Goal: Book appointment/travel/reservation

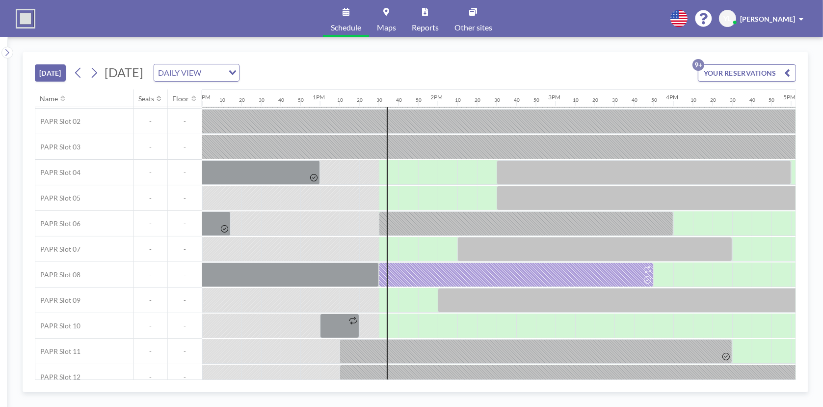
scroll to position [49, 1420]
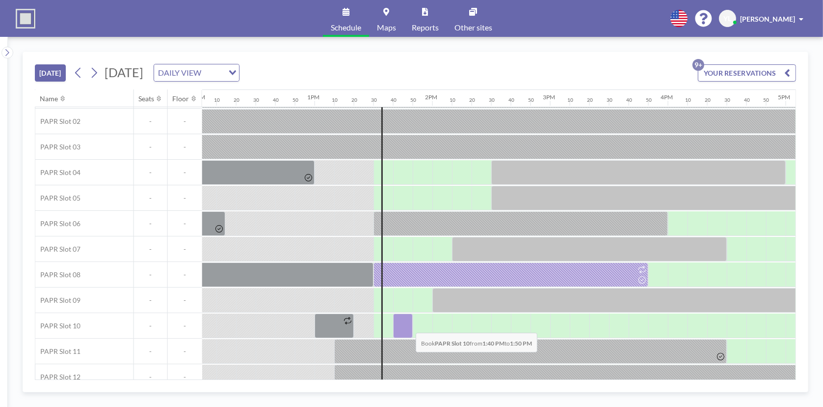
click at [408, 251] on div at bounding box center [403, 325] width 20 height 25
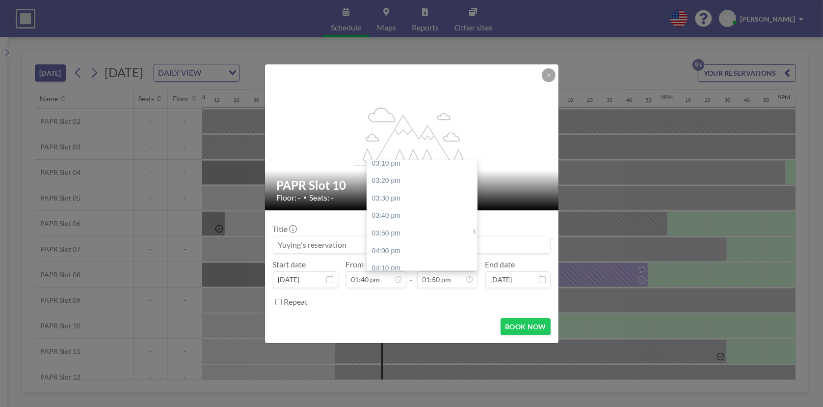
scroll to position [1596, 0]
click at [412, 212] on div "03:40 pm" at bounding box center [424, 215] width 115 height 18
type input "03:40 pm"
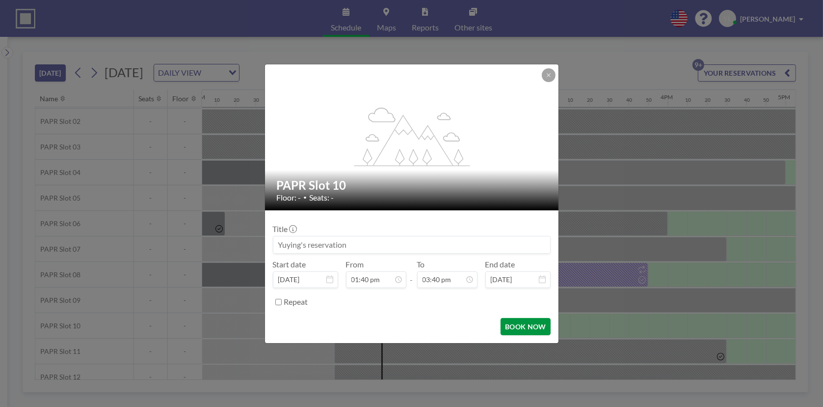
click at [527, 251] on button "BOOK NOW" at bounding box center [526, 326] width 50 height 17
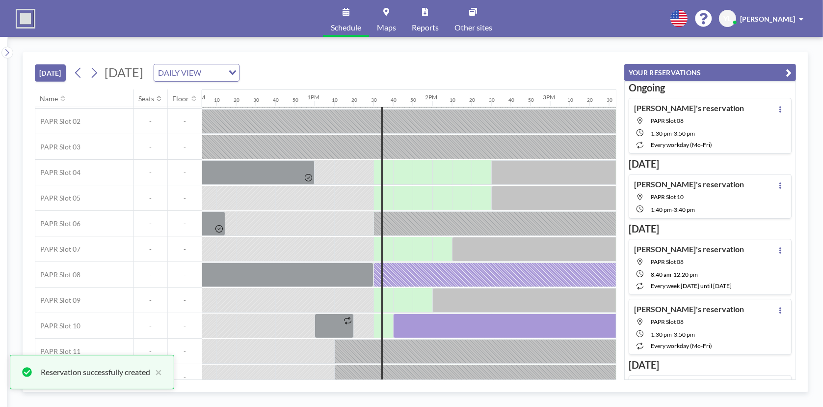
click at [547, 68] on icon "button" at bounding box center [789, 73] width 6 height 12
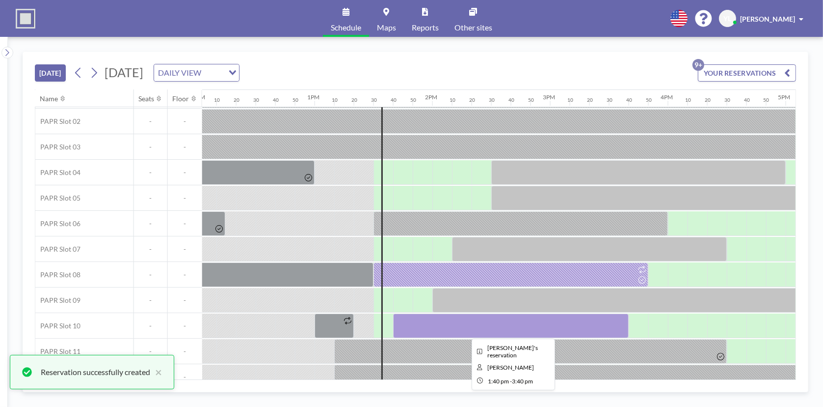
click at [547, 251] on div at bounding box center [511, 325] width 236 height 25
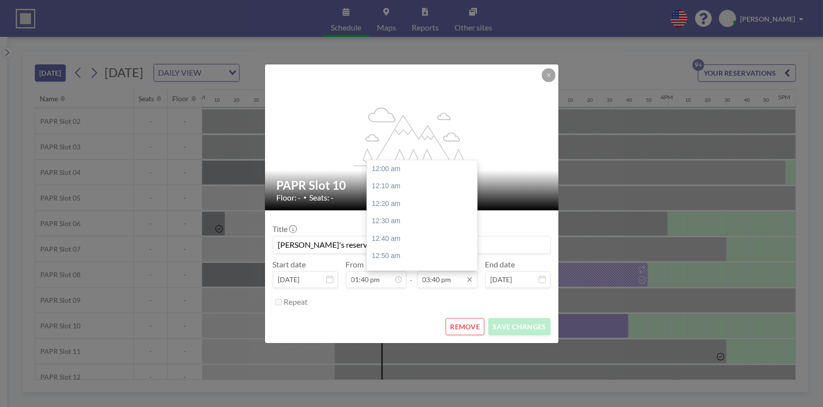
scroll to position [1641, 0]
click at [445, 251] on input "03:40 pm" at bounding box center [447, 279] width 60 height 17
click at [433, 199] on div "04:00 pm" at bounding box center [424, 206] width 115 height 18
type input "04:00 pm"
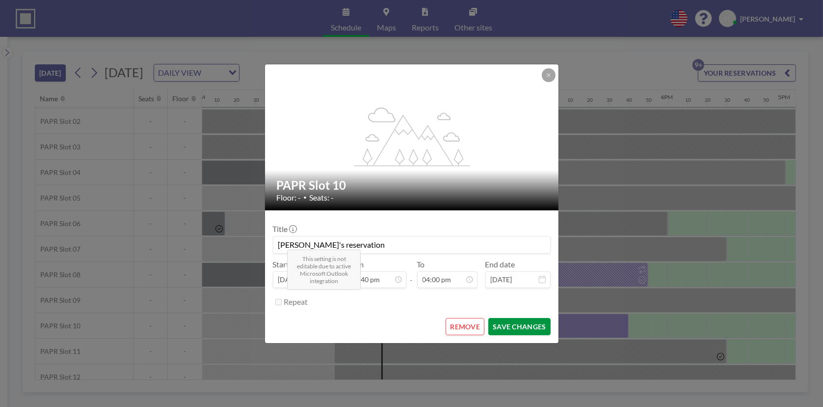
scroll to position [1676, 0]
click at [525, 251] on button "SAVE CHANGES" at bounding box center [520, 326] width 62 height 17
